Goal: Book appointment/travel/reservation

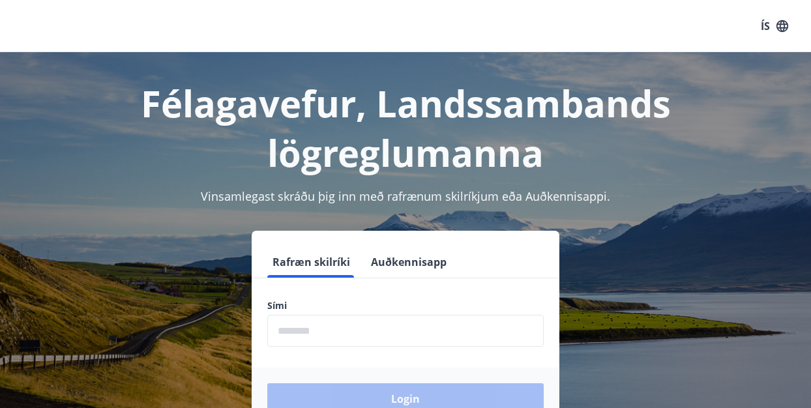
click at [346, 283] on form "Rafræn skilríki Auðkennisapp Sími ​ Login" at bounding box center [405, 338] width 308 height 184
click at [337, 328] on input "phone" at bounding box center [405, 331] width 276 height 32
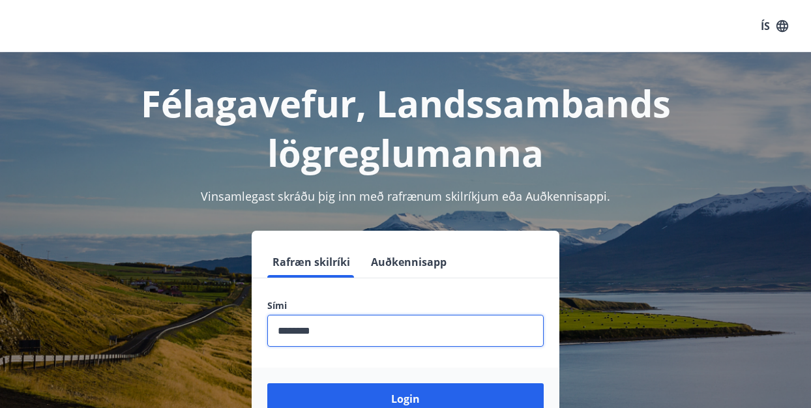
type input "********"
click at [267, 383] on button "Login" at bounding box center [405, 398] width 276 height 31
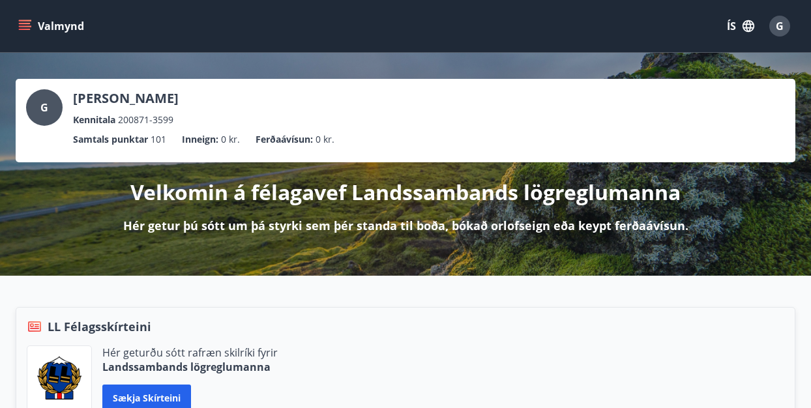
click at [25, 23] on icon "menu" at bounding box center [25, 23] width 12 height 1
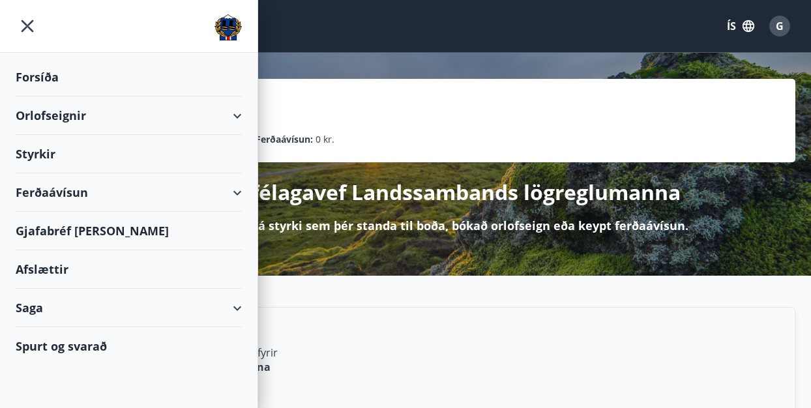
click at [237, 111] on div "Orlofseignir" at bounding box center [129, 115] width 226 height 38
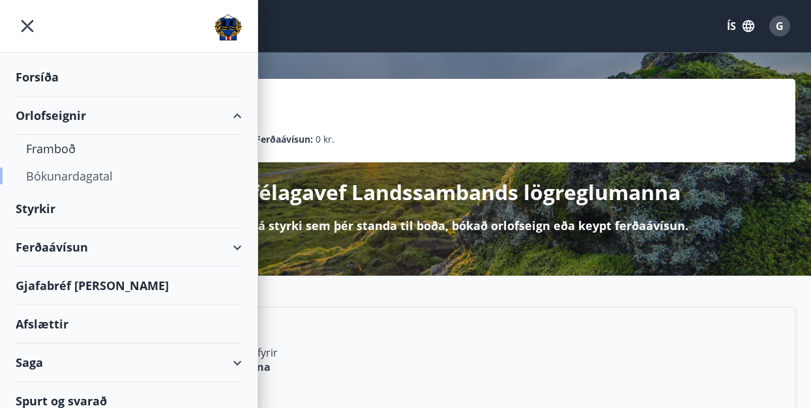
click at [107, 177] on div "Bókunardagatal" at bounding box center [128, 175] width 205 height 27
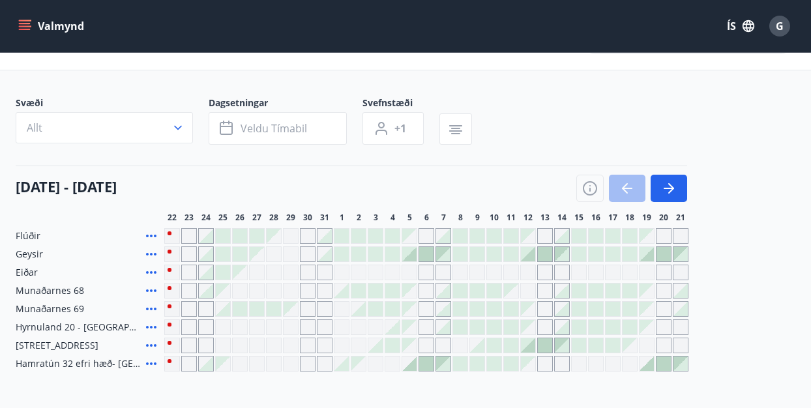
scroll to position [65, 0]
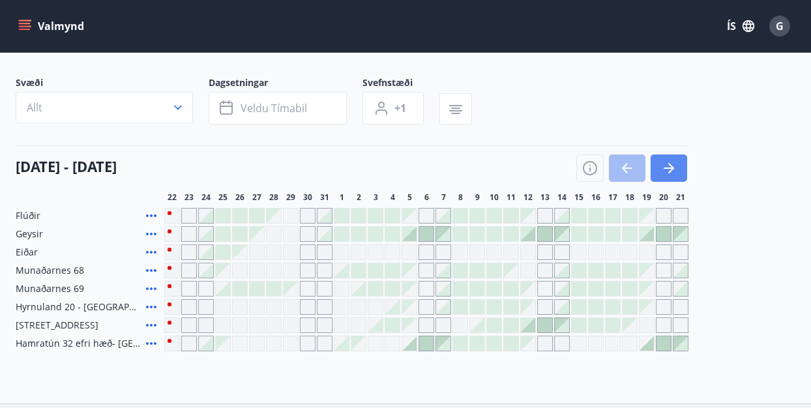
click at [668, 169] on icon "button" at bounding box center [669, 168] width 16 height 16
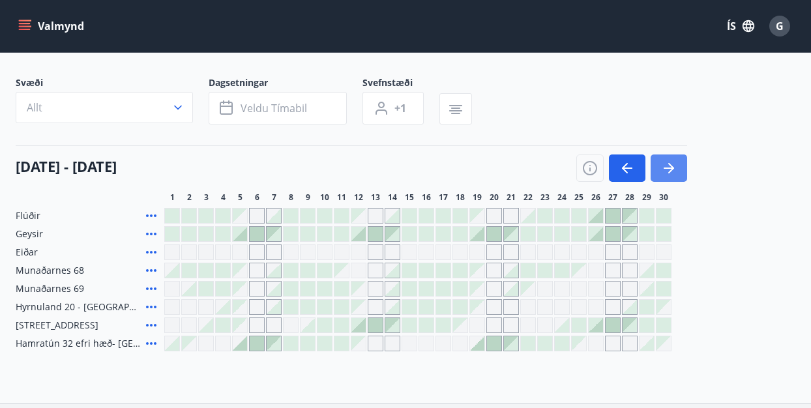
click at [668, 169] on icon "button" at bounding box center [669, 168] width 16 height 16
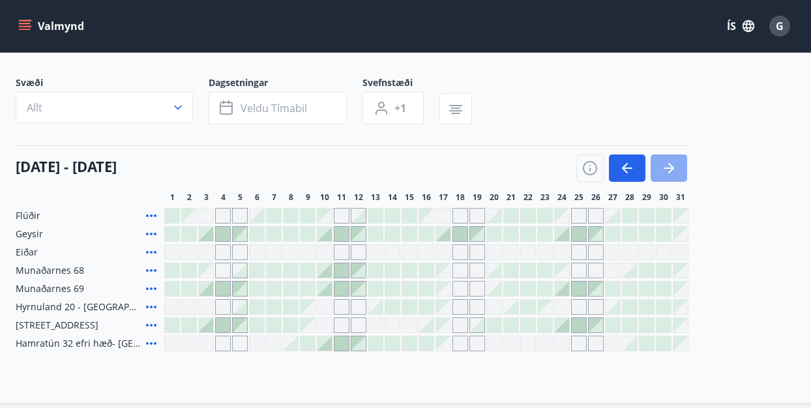
click at [668, 169] on icon "button" at bounding box center [669, 168] width 16 height 16
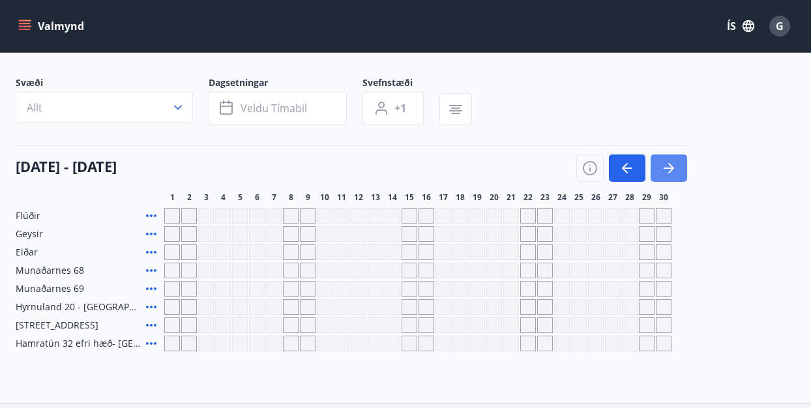
click at [670, 169] on icon "button" at bounding box center [669, 168] width 16 height 16
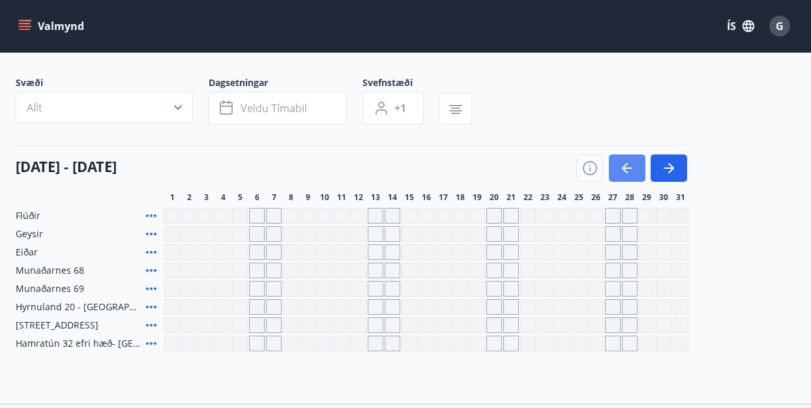
click at [637, 169] on button "button" at bounding box center [627, 167] width 36 height 27
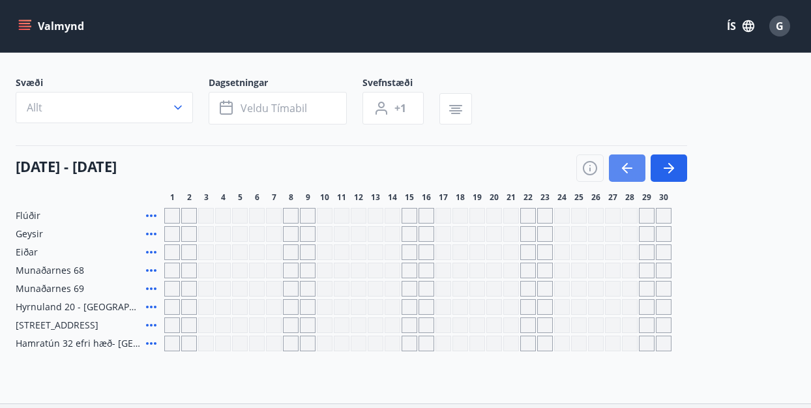
click at [633, 168] on icon "button" at bounding box center [627, 168] width 16 height 16
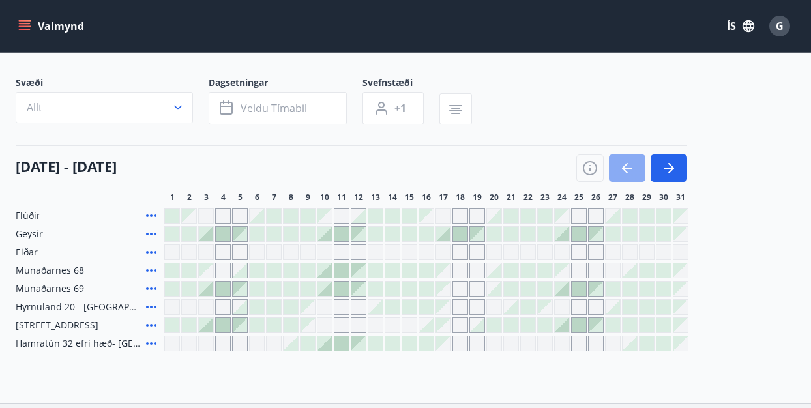
click at [633, 168] on icon "button" at bounding box center [627, 168] width 16 height 16
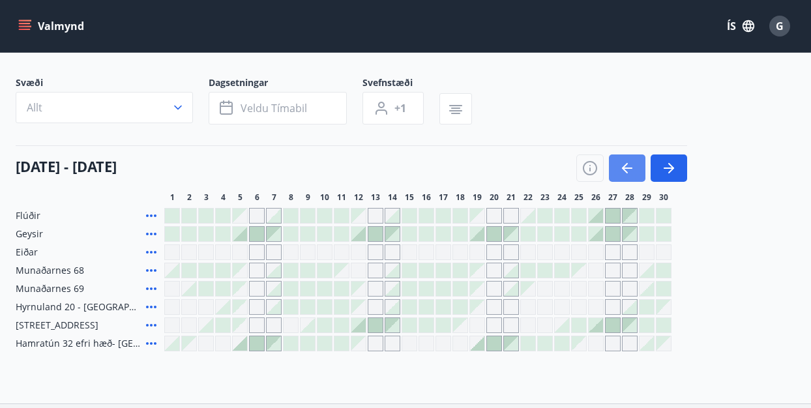
click at [633, 168] on icon "button" at bounding box center [627, 168] width 16 height 16
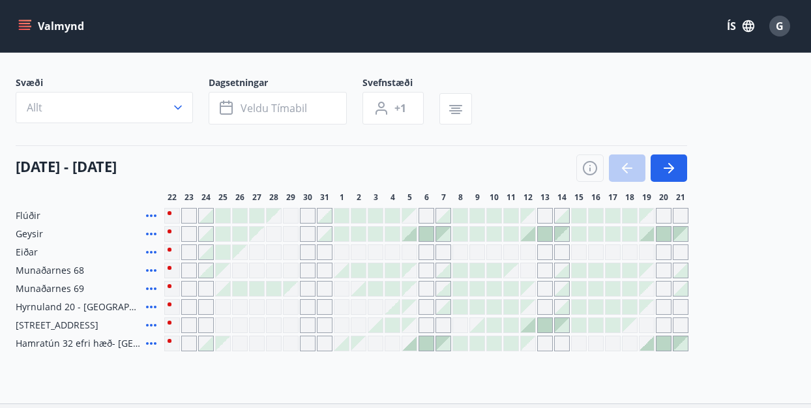
click at [633, 168] on div at bounding box center [631, 167] width 111 height 27
click at [668, 164] on icon "button" at bounding box center [669, 168] width 16 height 16
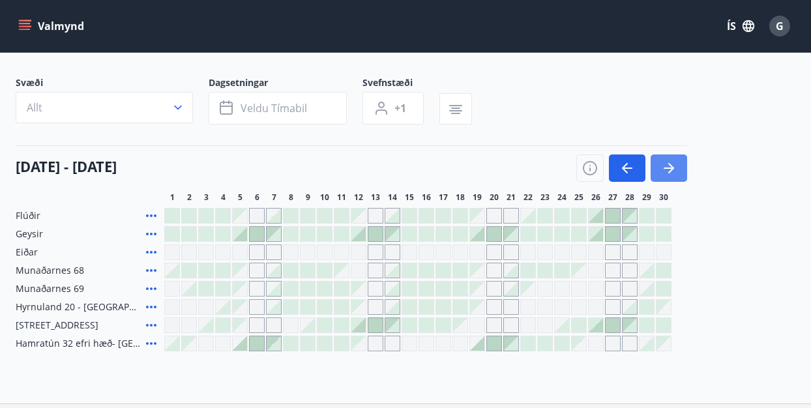
click at [668, 164] on icon "button" at bounding box center [669, 168] width 16 height 16
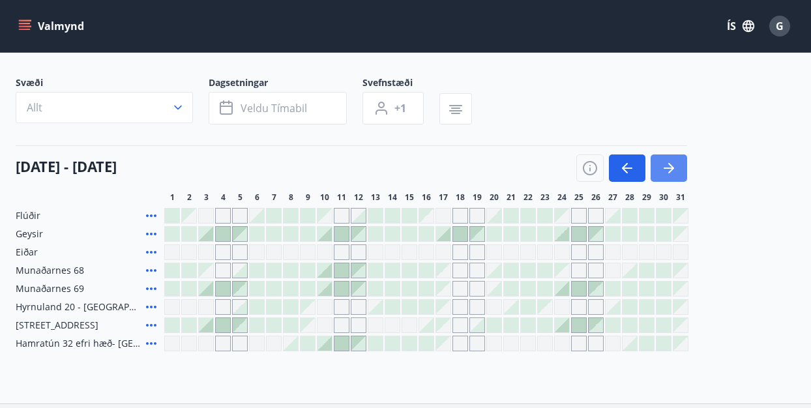
click at [668, 164] on icon "button" at bounding box center [669, 168] width 16 height 16
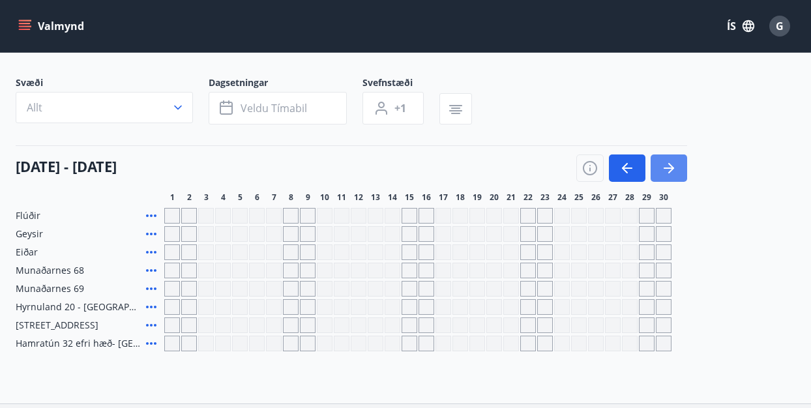
click at [668, 164] on icon "button" at bounding box center [669, 168] width 16 height 16
